Goal: Navigation & Orientation: Find specific page/section

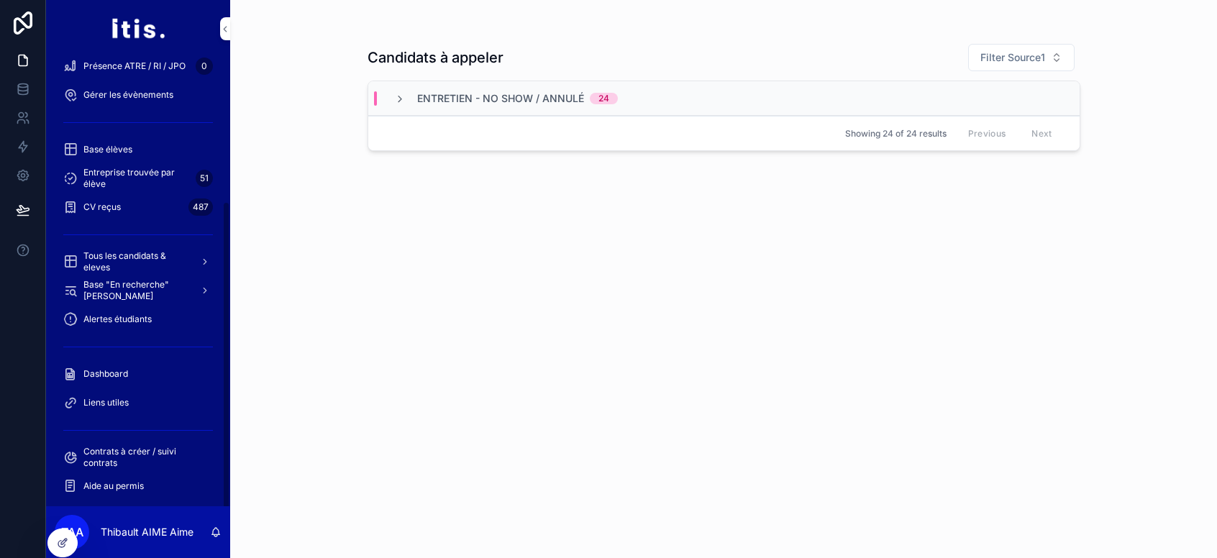
scroll to position [210, 0]
click at [122, 373] on span "Dashboard" at bounding box center [105, 374] width 45 height 12
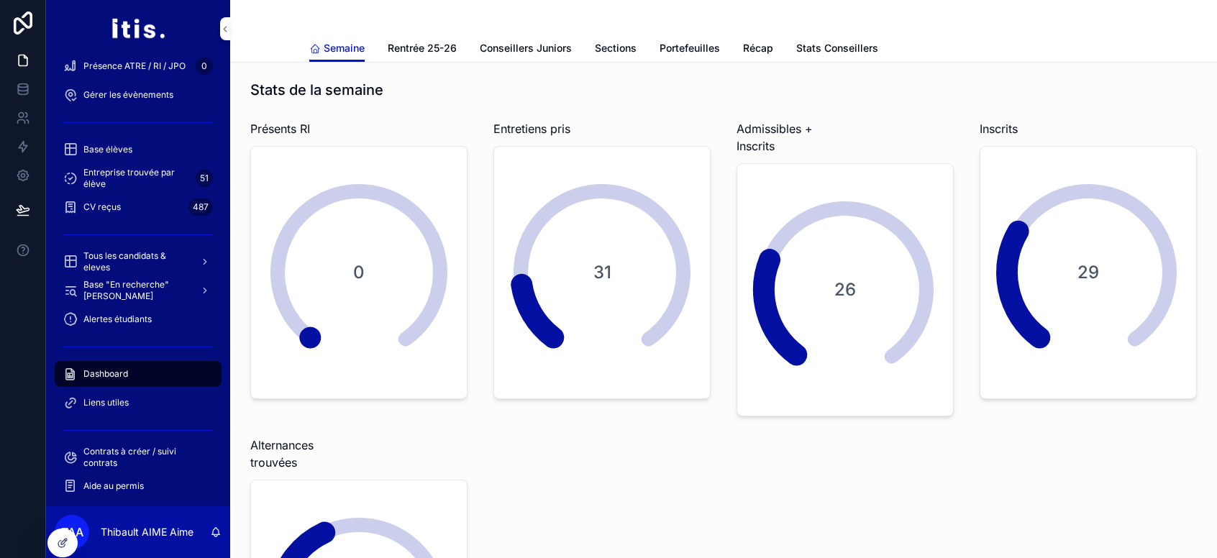
click at [850, 43] on span "Stats Conseillers" at bounding box center [837, 48] width 82 height 14
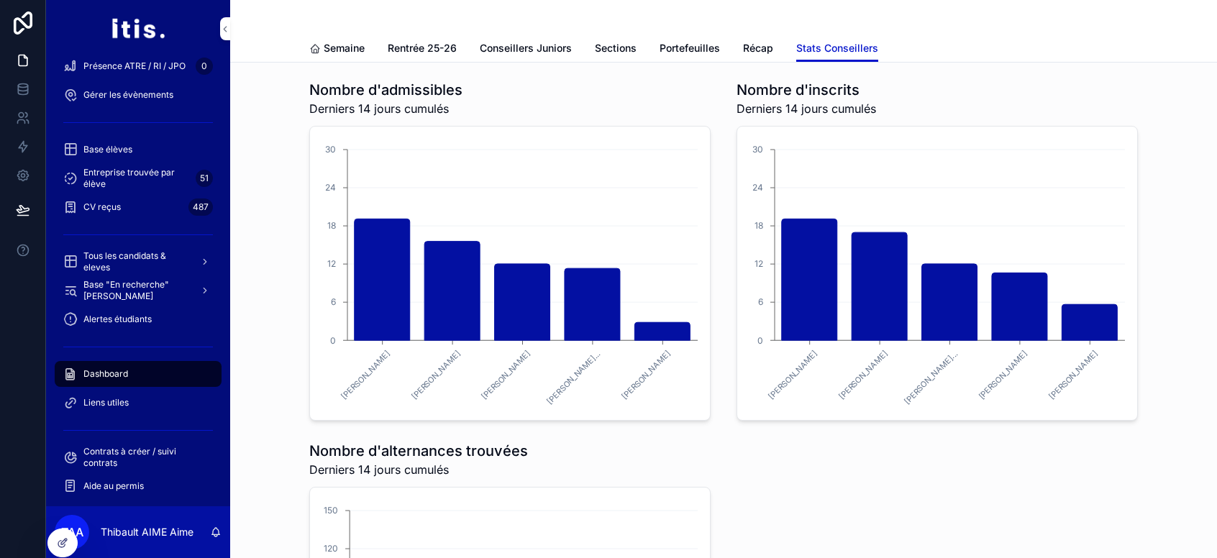
click at [750, 59] on link "Récap" at bounding box center [758, 49] width 30 height 29
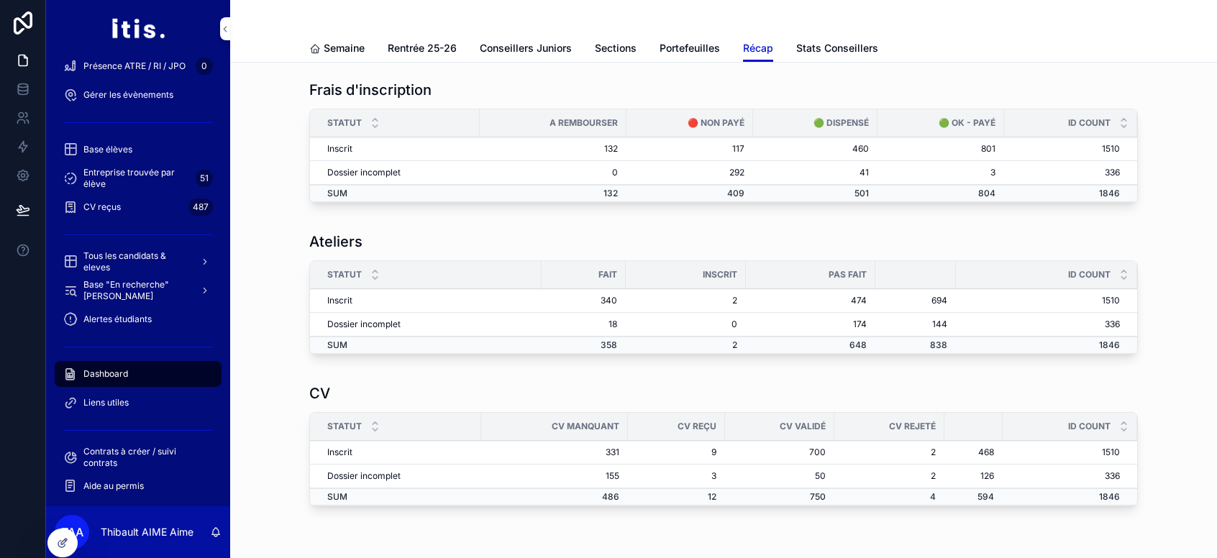
click at [682, 50] on span "Portefeuilles" at bounding box center [690, 48] width 60 height 14
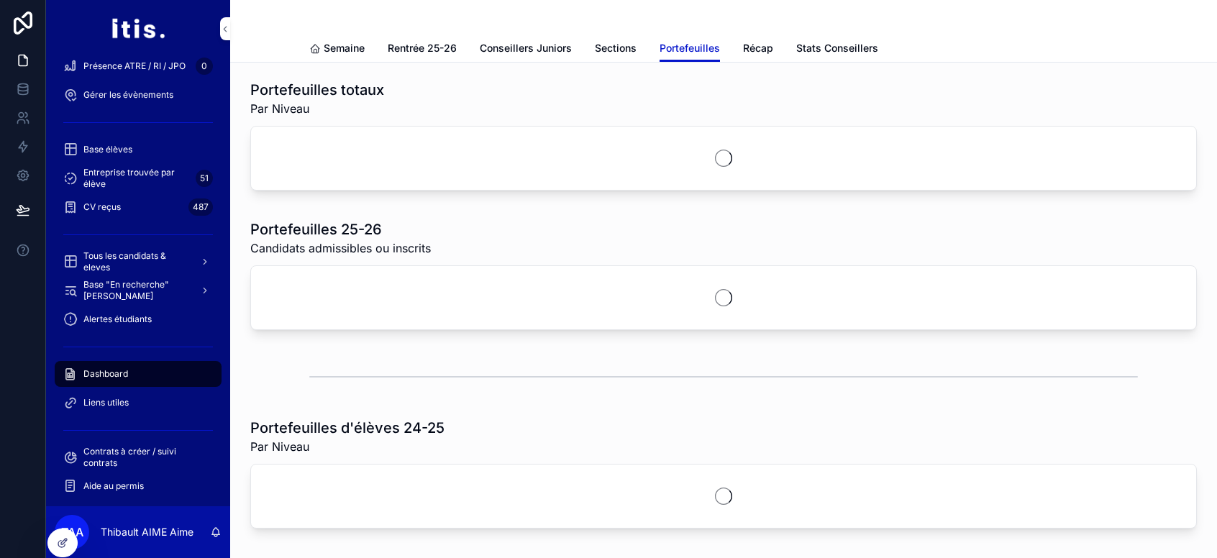
click at [731, 39] on div "Semaine Rentrée 25-26 Conseillers Juniors Sections Portefeuilles Récap Stats Co…" at bounding box center [723, 48] width 829 height 27
click at [745, 45] on span "Récap" at bounding box center [758, 48] width 30 height 14
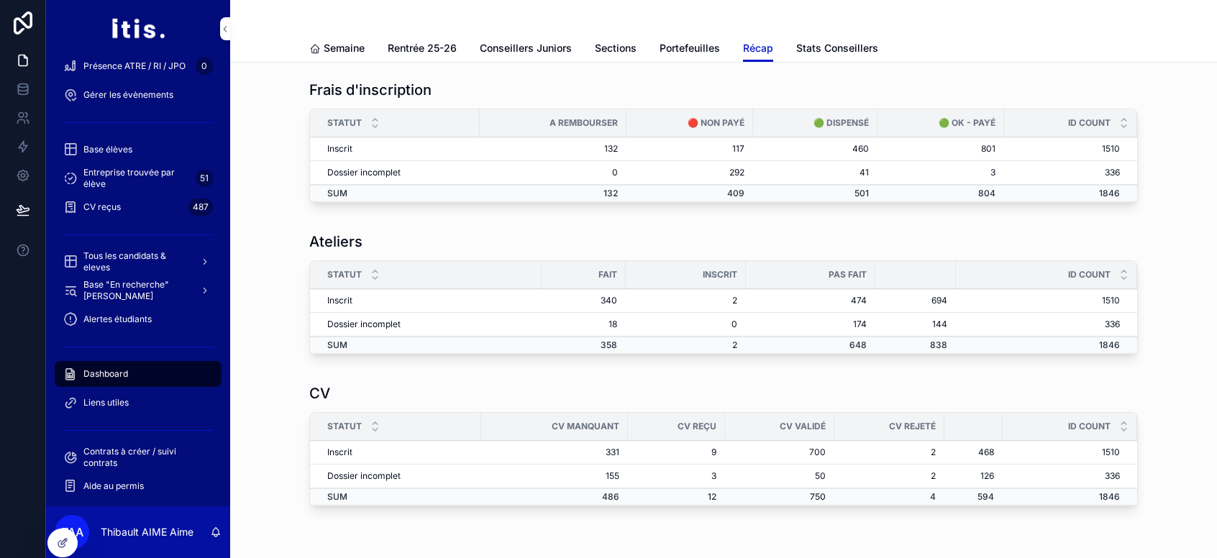
click at [684, 53] on span "Portefeuilles" at bounding box center [690, 48] width 60 height 14
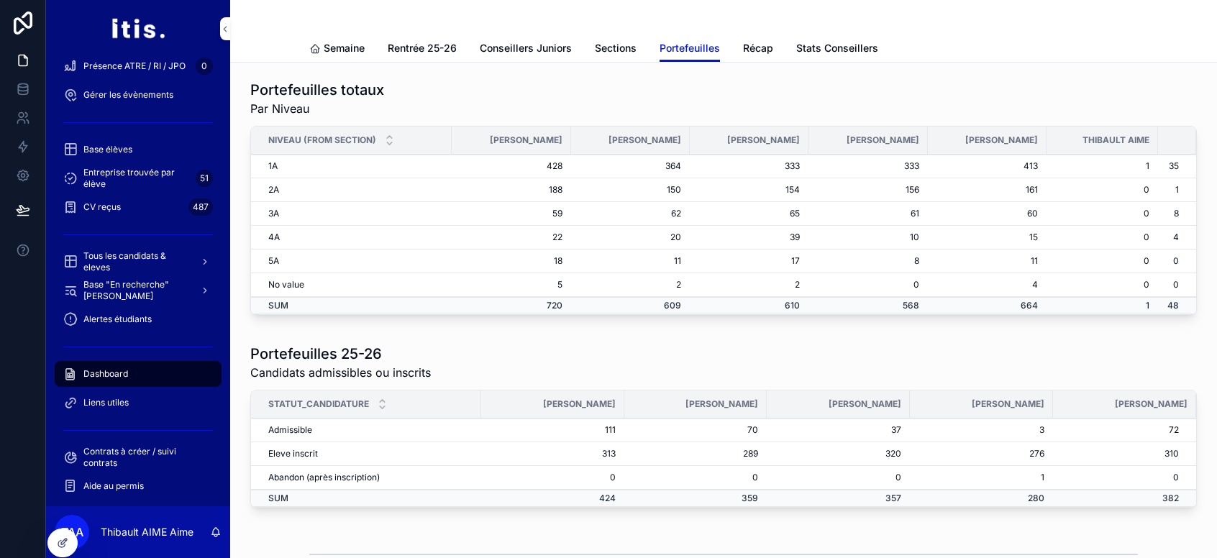
click at [613, 36] on link "Sections" at bounding box center [616, 49] width 42 height 29
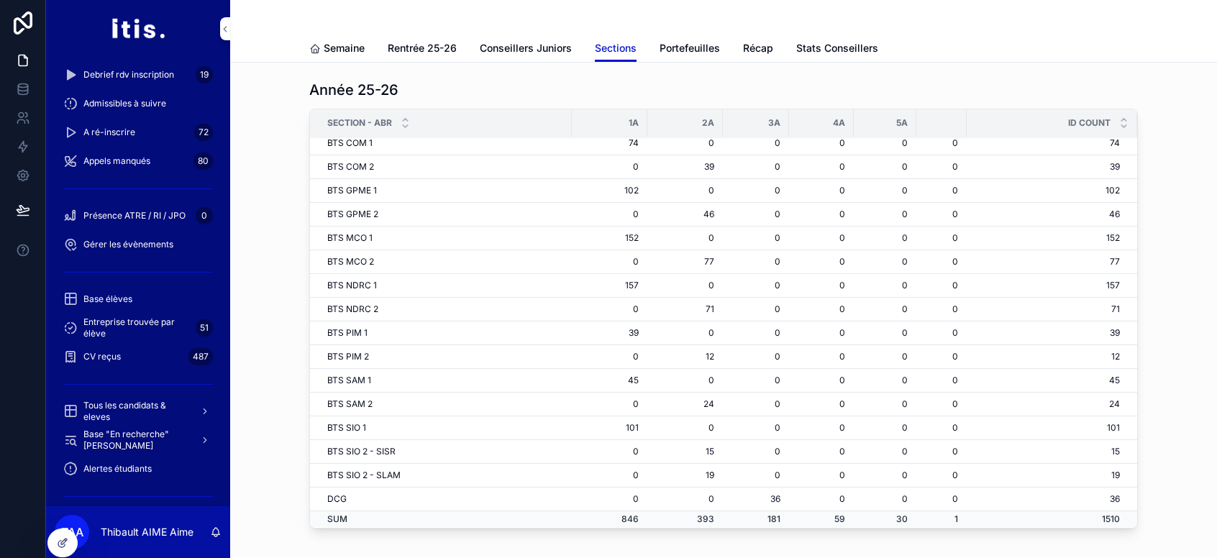
scroll to position [210, 0]
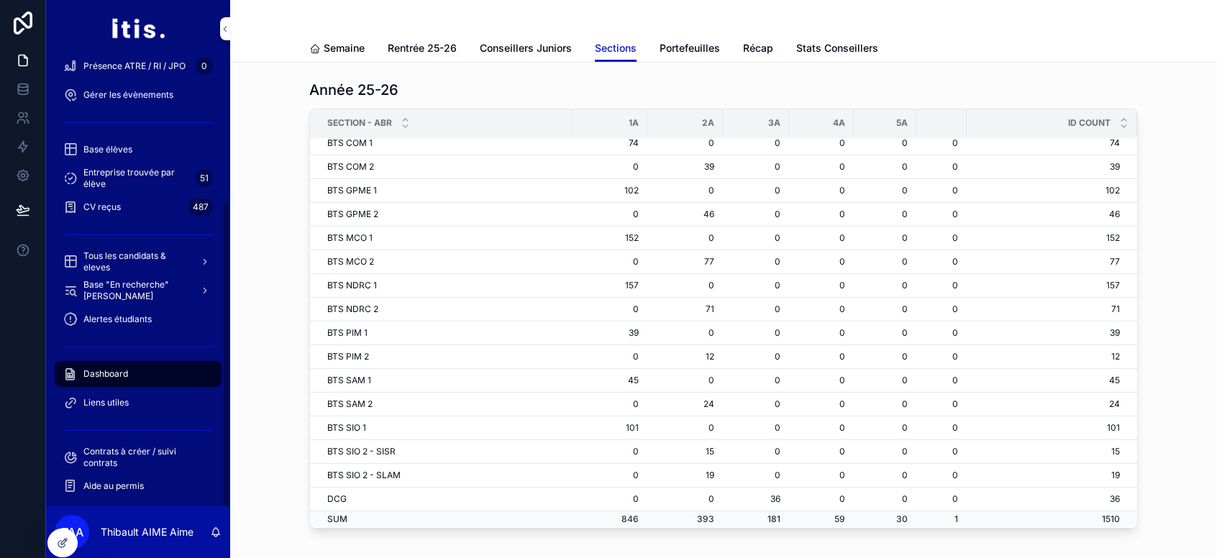
click at [155, 264] on span "Tous les candidats & eleves" at bounding box center [135, 261] width 105 height 23
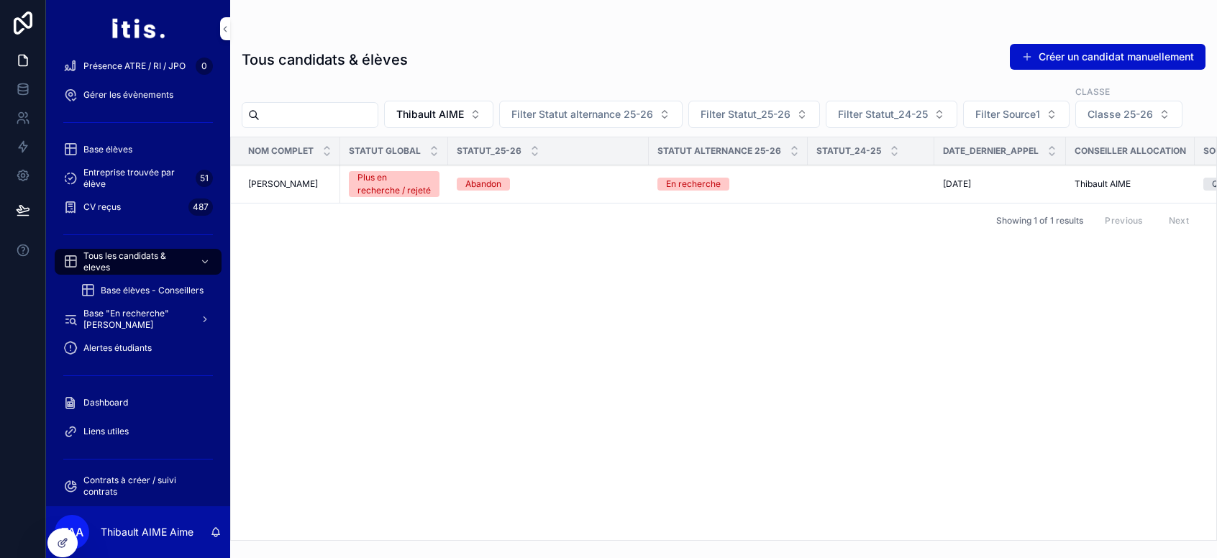
click at [464, 114] on span "Thibault AIME" at bounding box center [430, 114] width 68 height 14
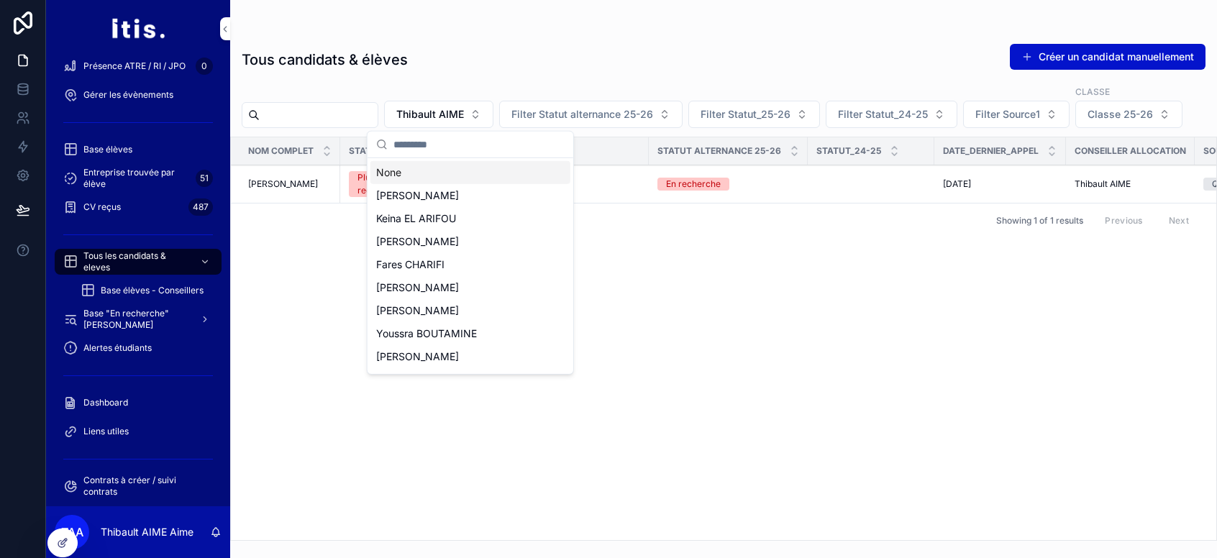
click at [448, 169] on div "None" at bounding box center [470, 172] width 200 height 23
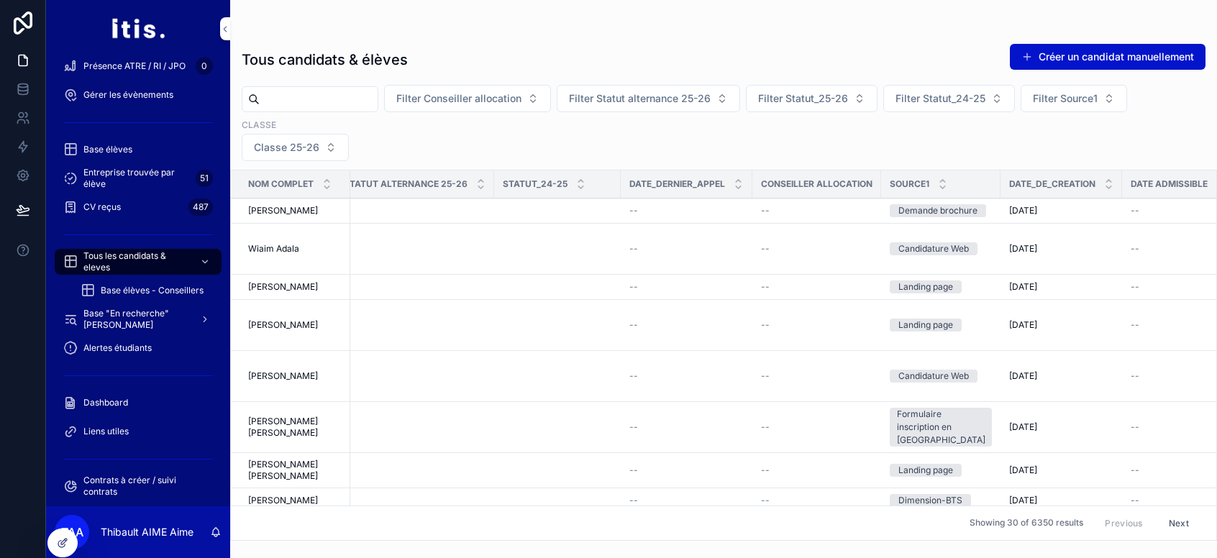
scroll to position [0, 437]
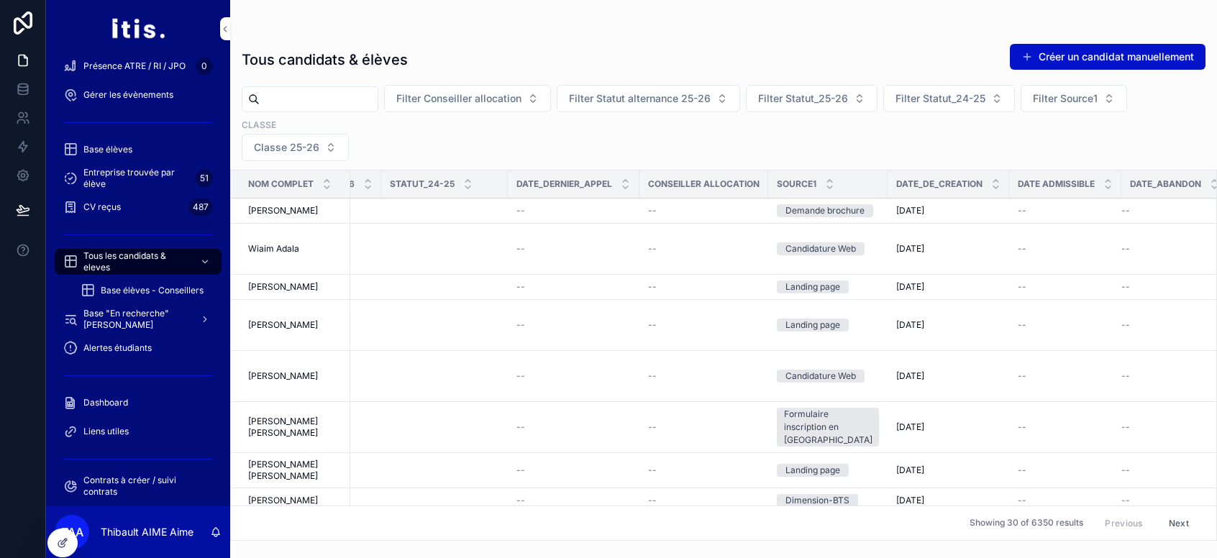
click at [1210, 188] on icon "scrollable content" at bounding box center [1214, 187] width 9 height 9
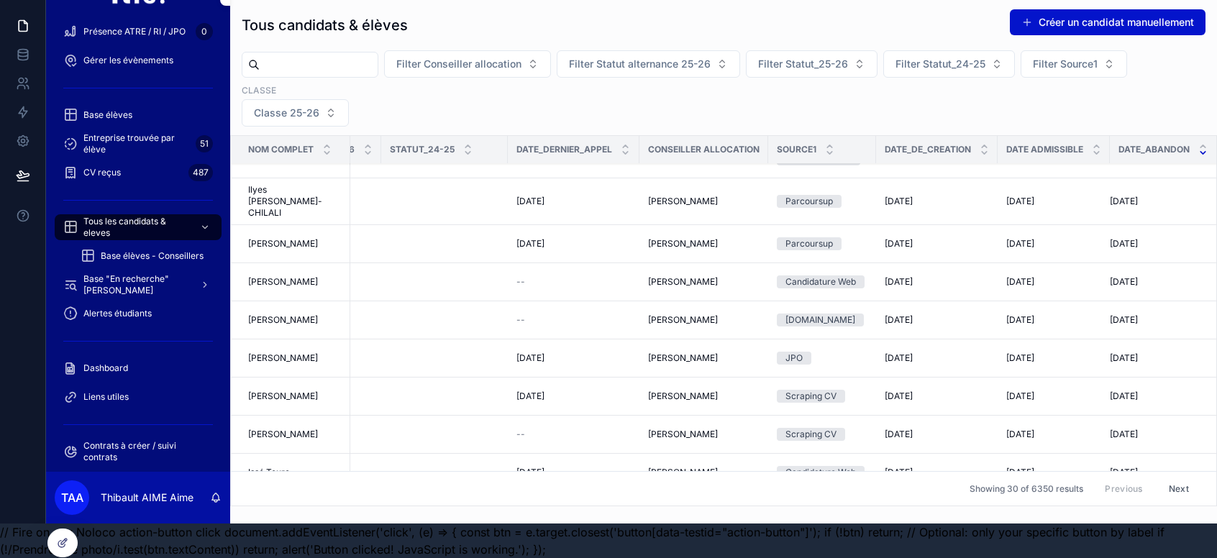
scroll to position [45, 0]
click at [1167, 478] on button "Next" at bounding box center [1179, 489] width 40 height 22
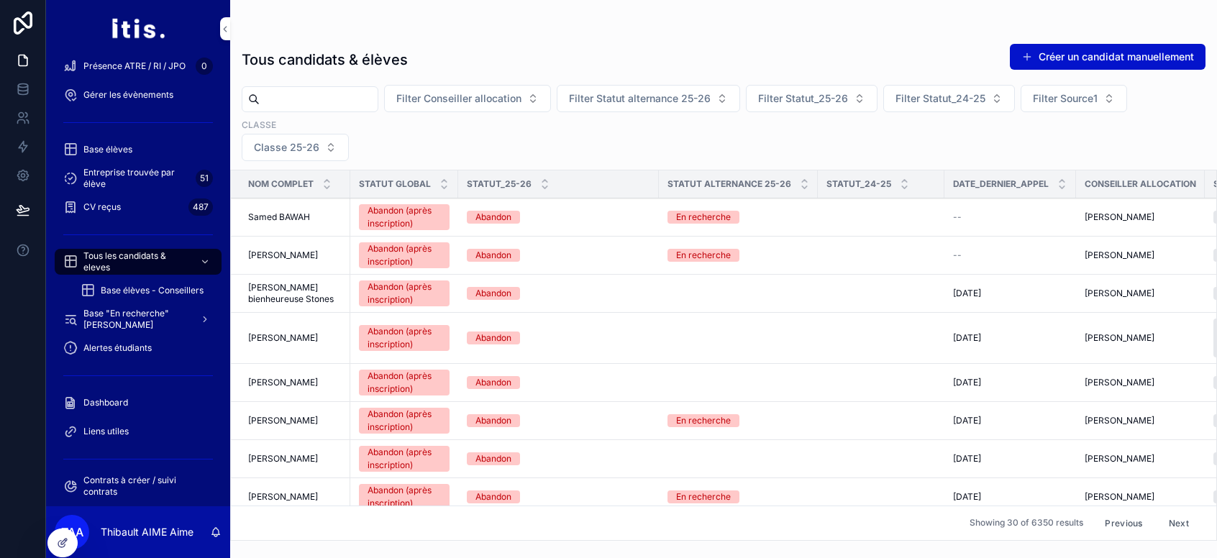
click at [1132, 526] on button "Previous" at bounding box center [1124, 523] width 58 height 22
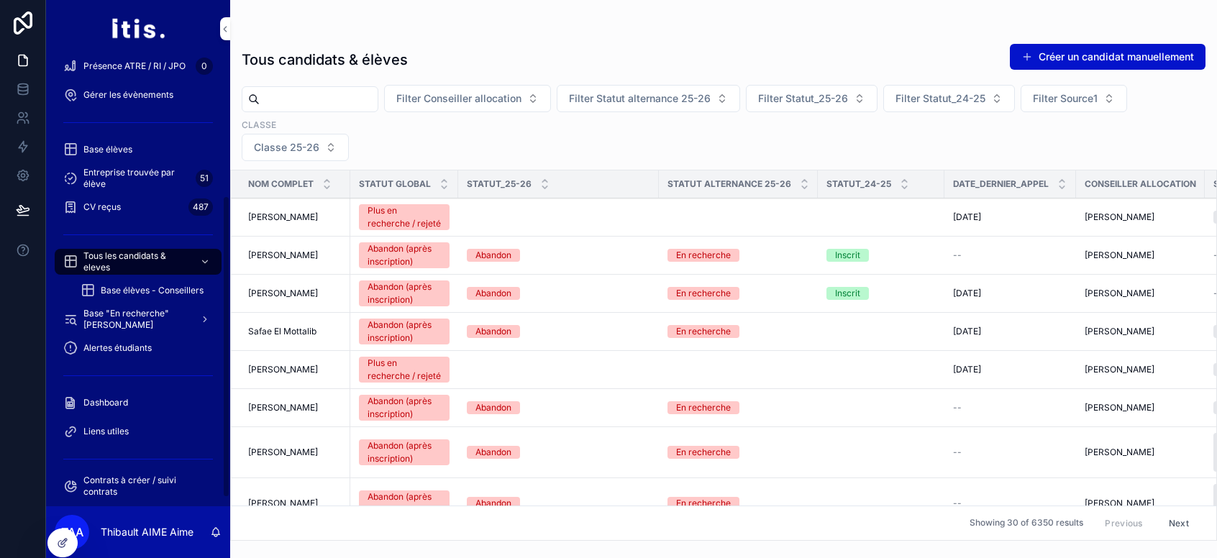
click at [135, 140] on div "Base élèves" at bounding box center [138, 149] width 150 height 23
